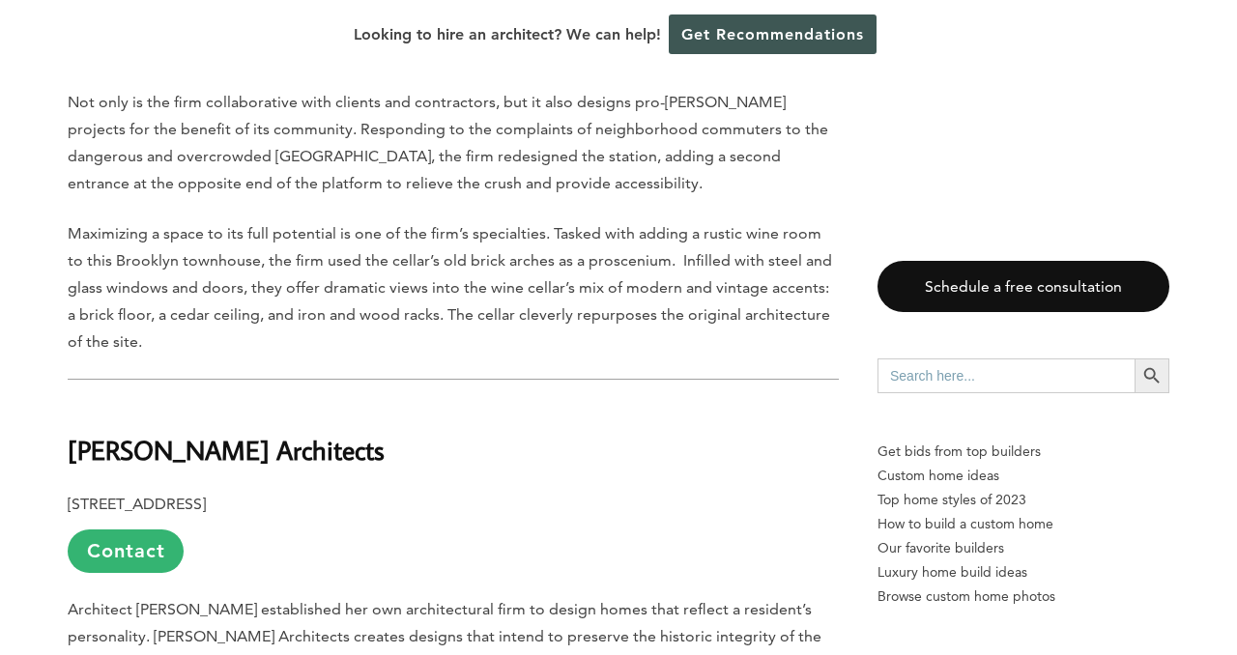
scroll to position [8831, 0]
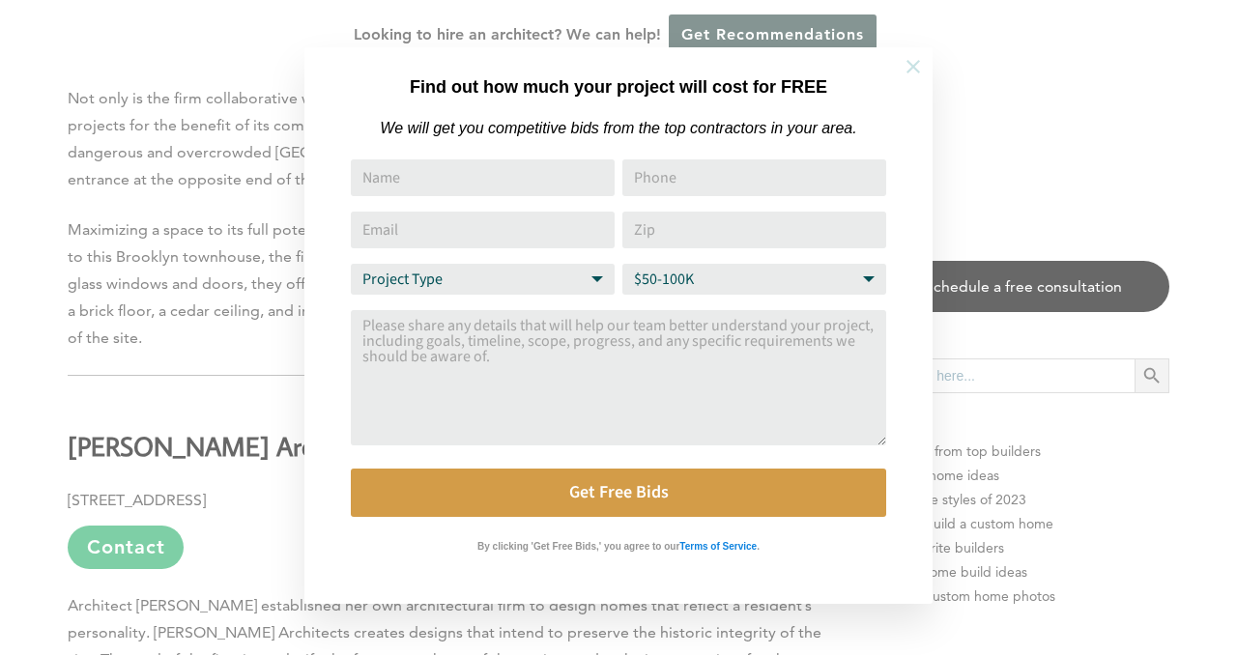
click at [912, 68] on icon at bounding box center [914, 67] width 14 height 14
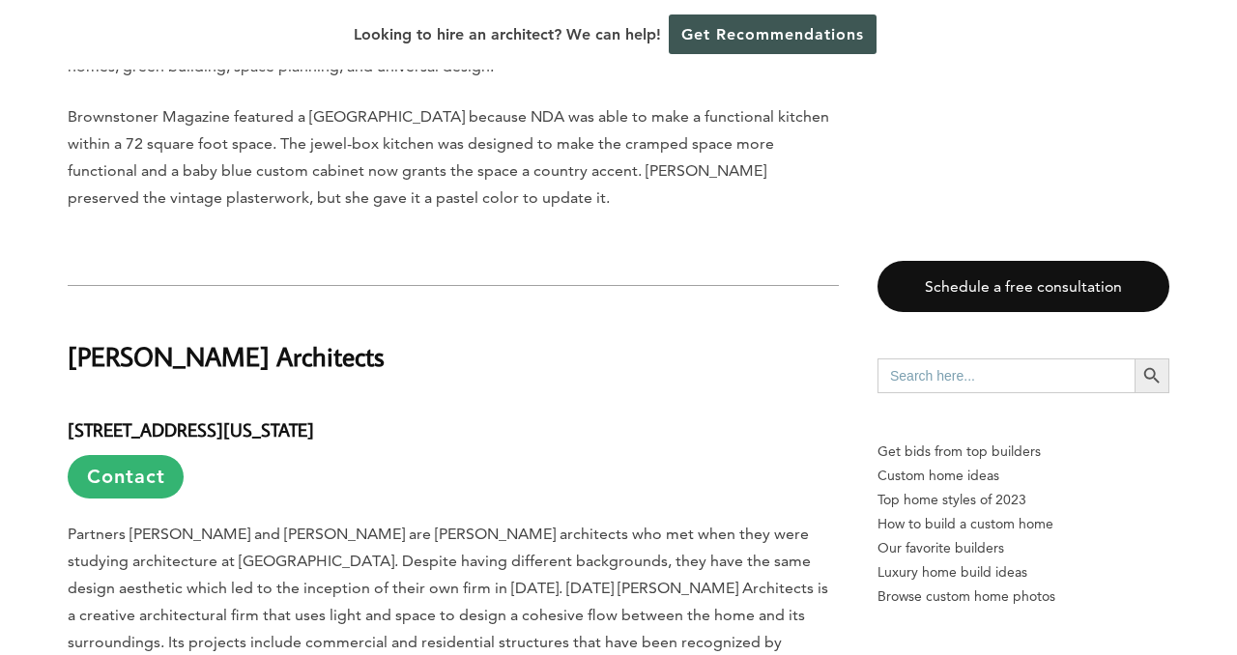
scroll to position [13561, 0]
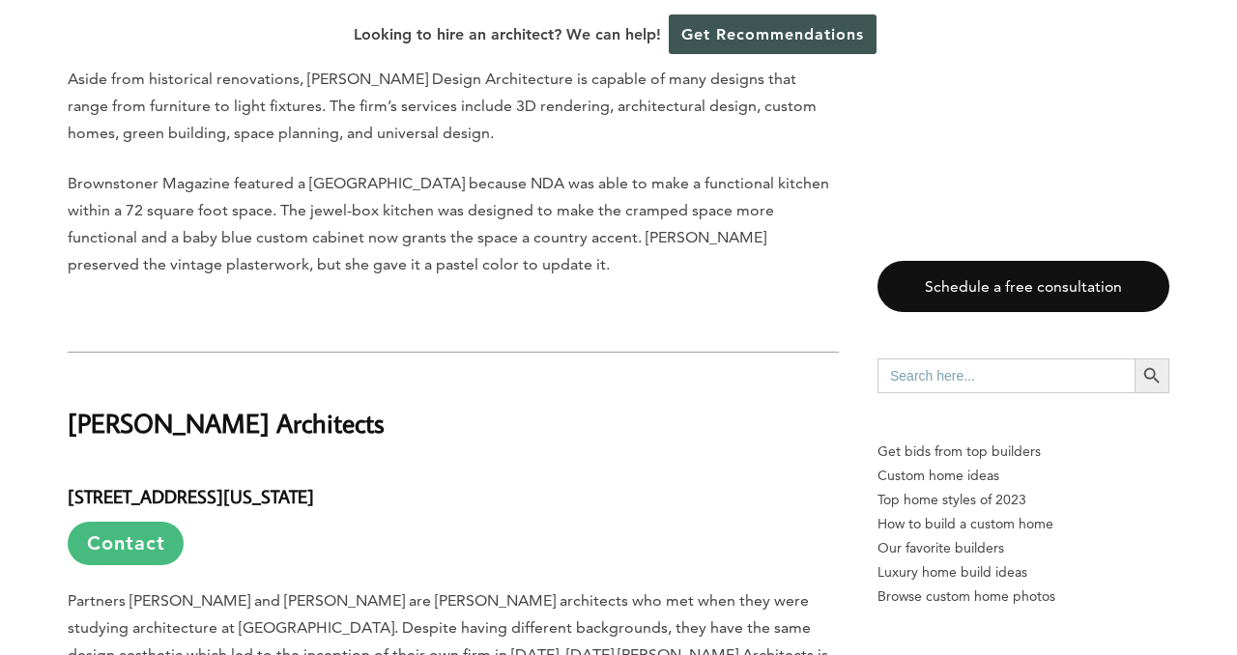
click at [145, 522] on link "Contact" at bounding box center [126, 543] width 116 height 43
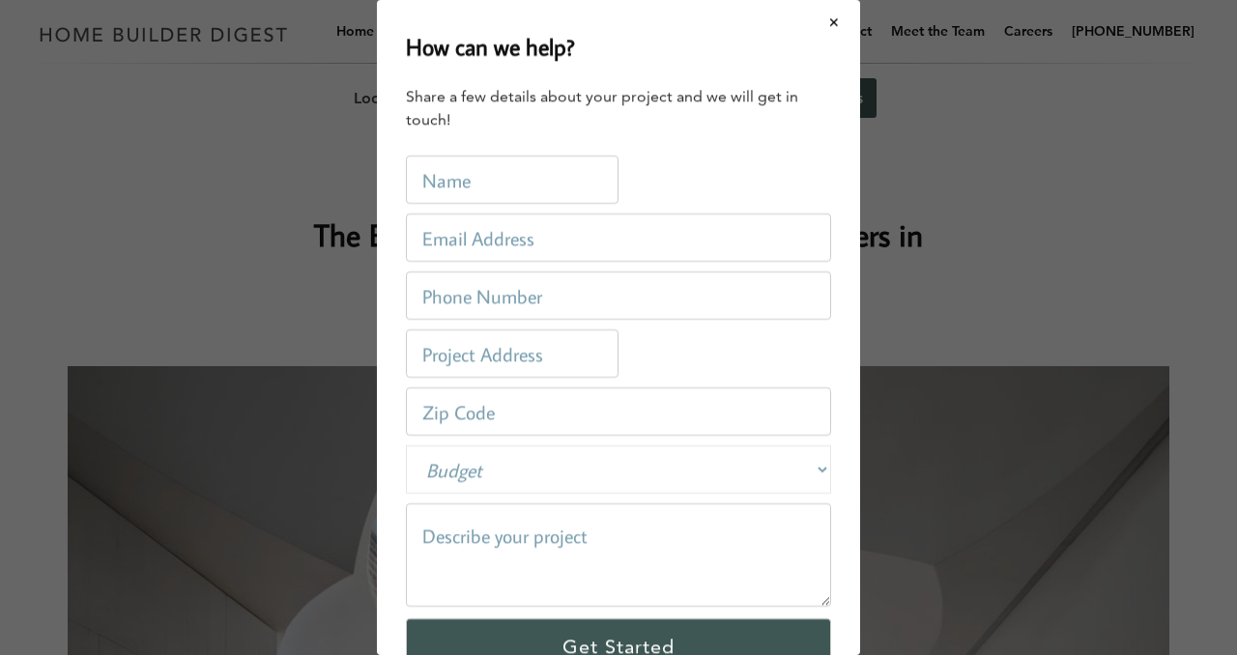
scroll to position [0, 0]
click at [388, 207] on div "How can we help? Share a few details about your project and we will get in touc…" at bounding box center [618, 327] width 483 height 655
click at [832, 19] on button "Close modal" at bounding box center [834, 22] width 51 height 41
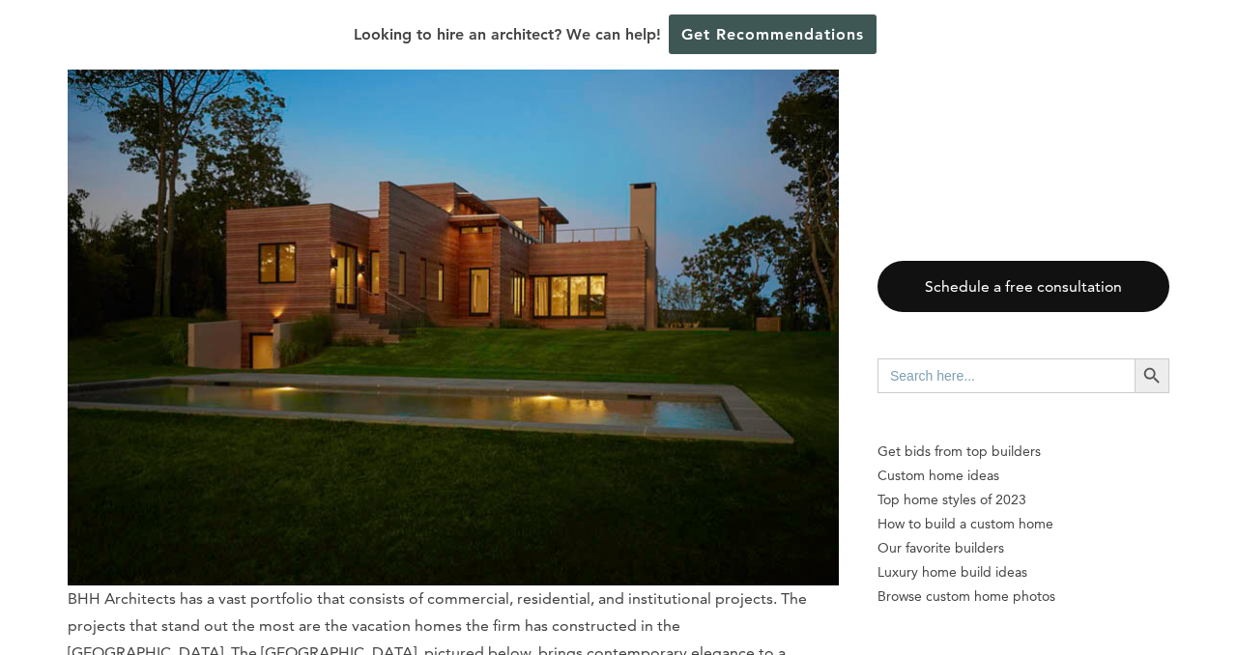
scroll to position [3611, 0]
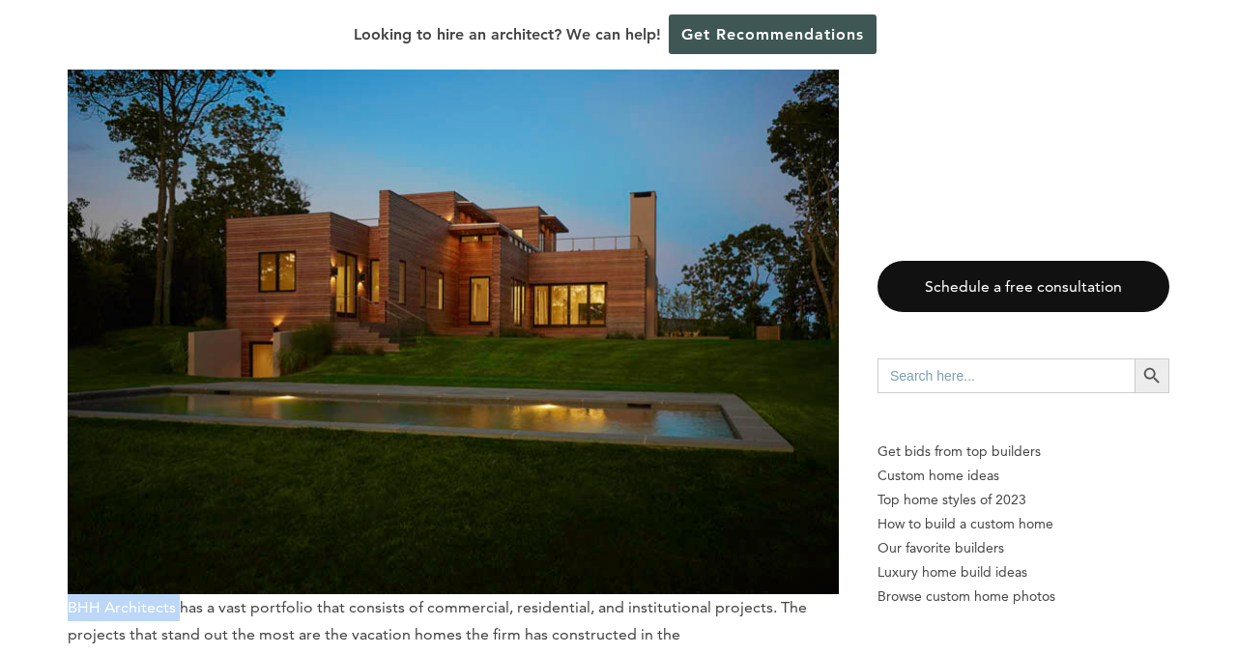
drag, startPoint x: 59, startPoint y: 582, endPoint x: 178, endPoint y: 586, distance: 119.0
copy span "BHH Architects"
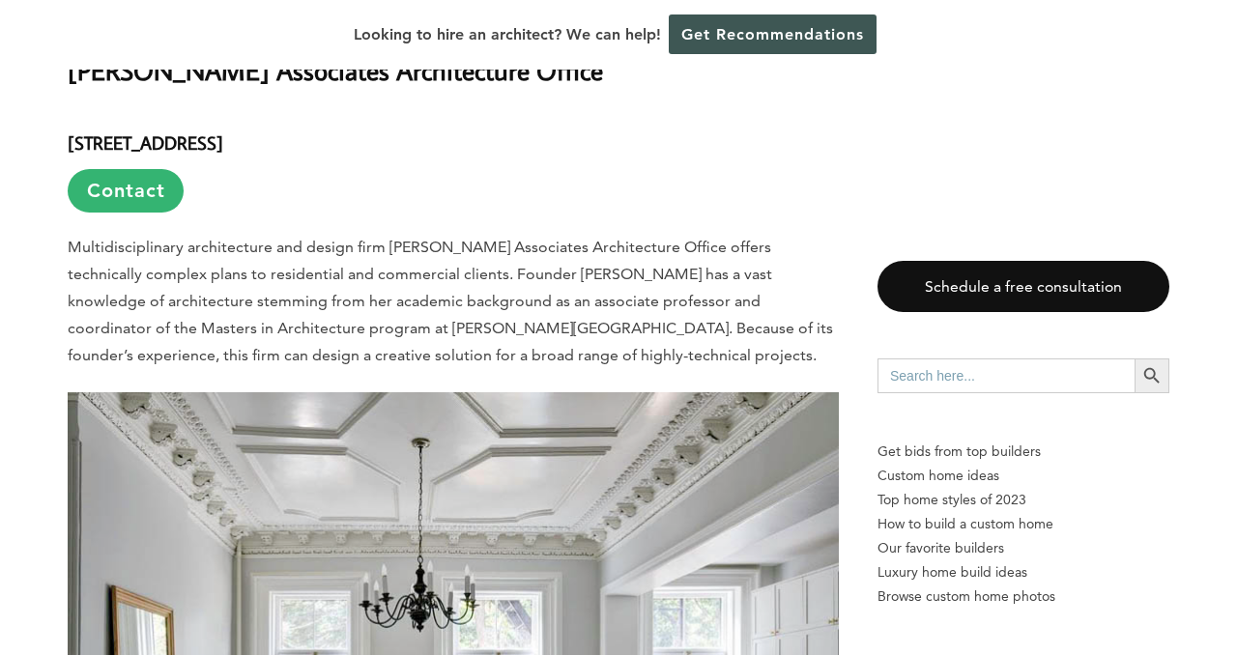
scroll to position [4361, 0]
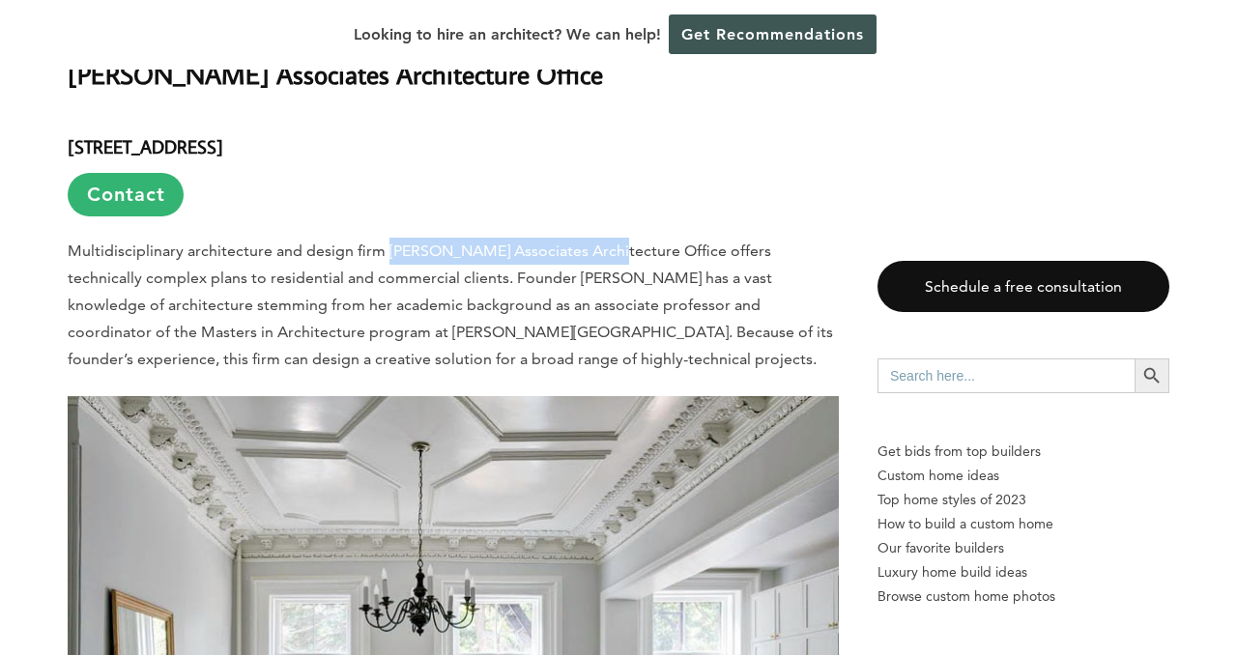
drag, startPoint x: 383, startPoint y: 194, endPoint x: 597, endPoint y: 186, distance: 214.8
click at [597, 238] on p "Multidisciplinary architecture and design firm [PERSON_NAME] Associates Archite…" at bounding box center [453, 305] width 771 height 135
copy p "[PERSON_NAME] Associates Architecture"
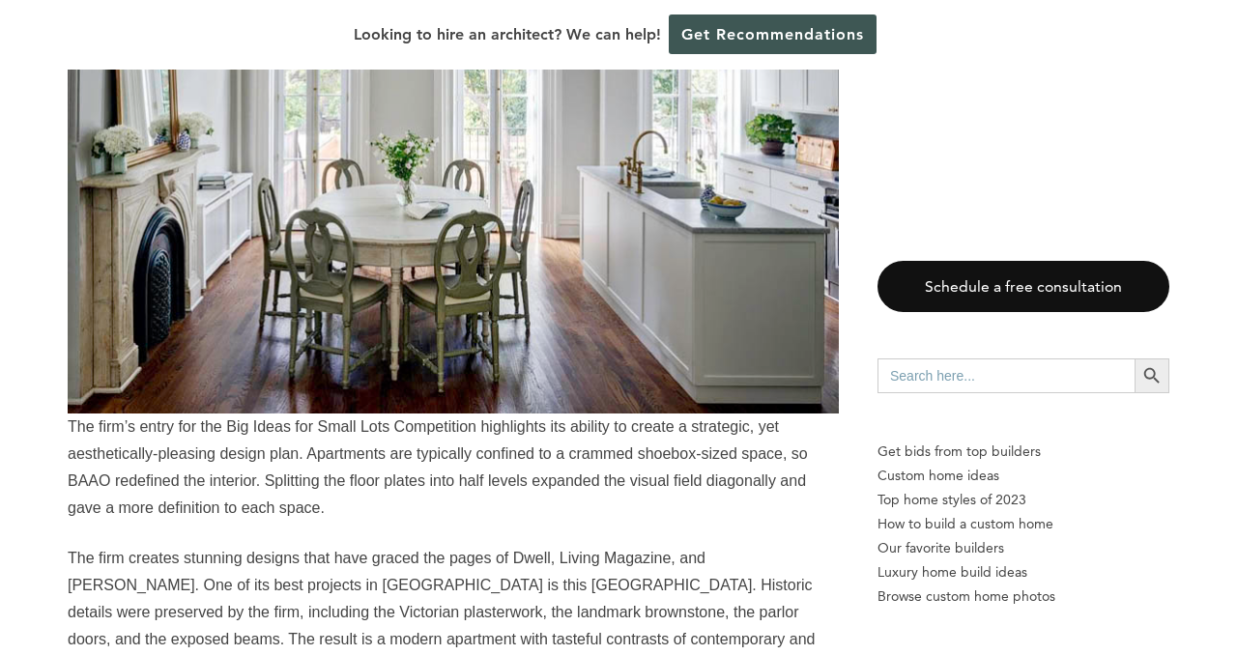
scroll to position [5143, 0]
